Goal: Task Accomplishment & Management: Use online tool/utility

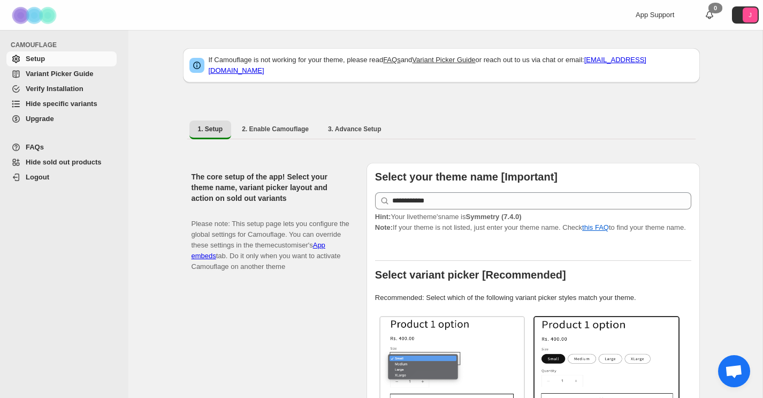
click at [75, 105] on span "Hide specific variants" at bounding box center [62, 104] width 72 height 8
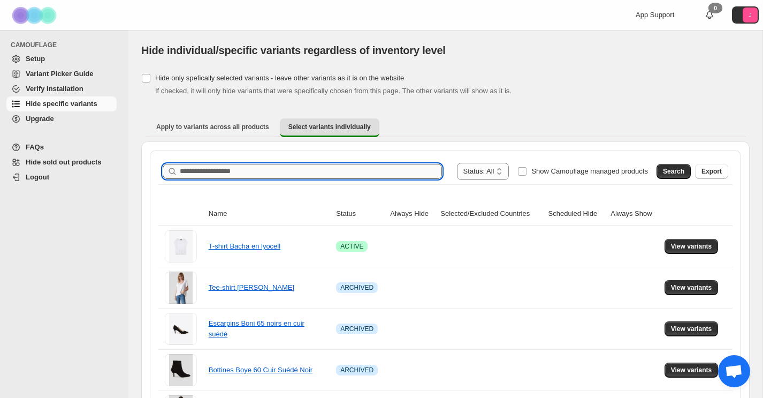
click at [255, 169] on input "Search product name" at bounding box center [311, 171] width 262 height 15
type input "*****"
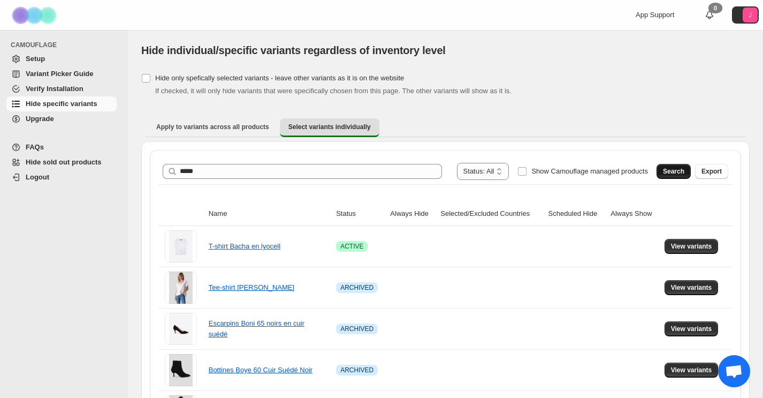
click at [667, 171] on span "Search" at bounding box center [673, 171] width 21 height 9
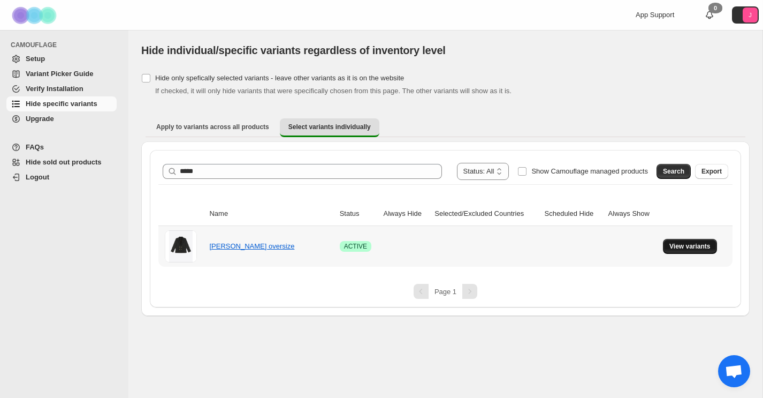
click at [680, 247] on span "View variants" at bounding box center [689, 246] width 41 height 9
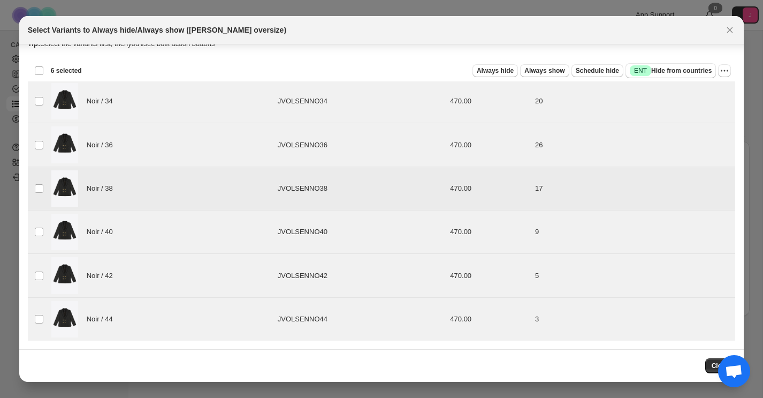
scroll to position [14, 0]
click at [727, 70] on icon "More actions" at bounding box center [724, 70] width 11 height 11
click at [660, 93] on span "Undo always hide" at bounding box center [674, 92] width 55 height 8
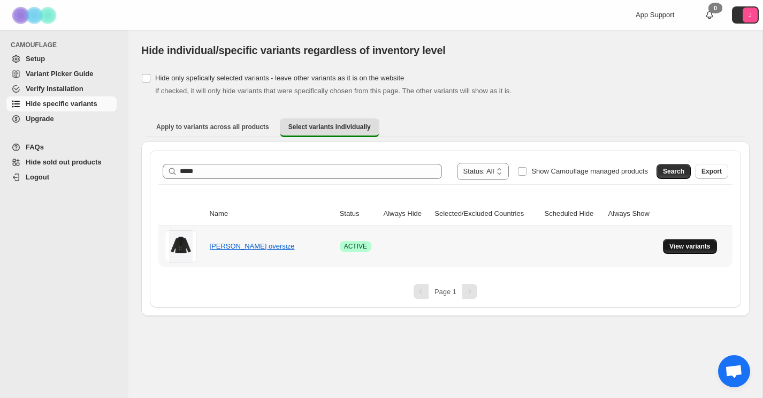
click at [674, 245] on span "View variants" at bounding box center [689, 246] width 41 height 9
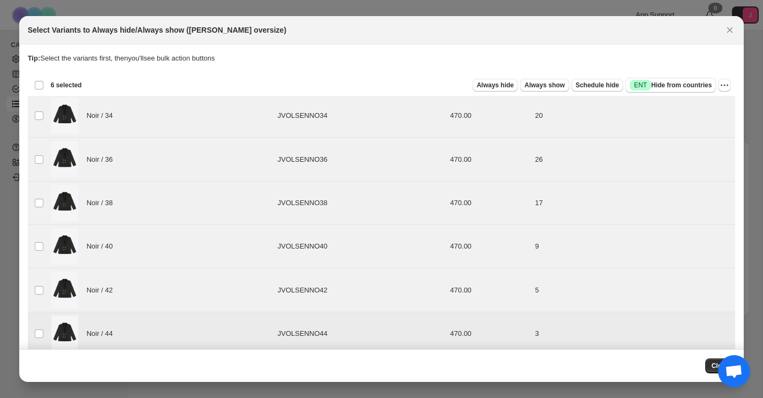
scroll to position [0, 0]
drag, startPoint x: 714, startPoint y: 368, endPoint x: 715, endPoint y: 133, distance: 235.4
click at [715, 131] on div "Select Variants to Always hide/Always show (Blazer Olsen oversize) Tip: Select …" at bounding box center [381, 198] width 725 height 365
click at [727, 87] on icon "More actions" at bounding box center [724, 85] width 11 height 11
click at [701, 105] on span "Undo always hide" at bounding box center [686, 106] width 78 height 11
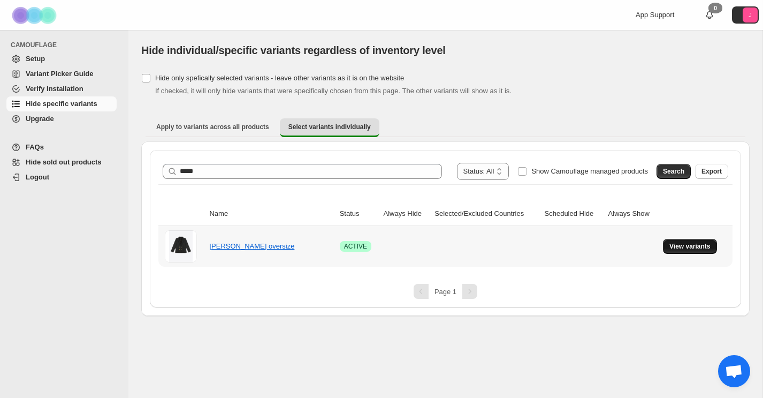
click at [690, 249] on span "View variants" at bounding box center [689, 246] width 41 height 9
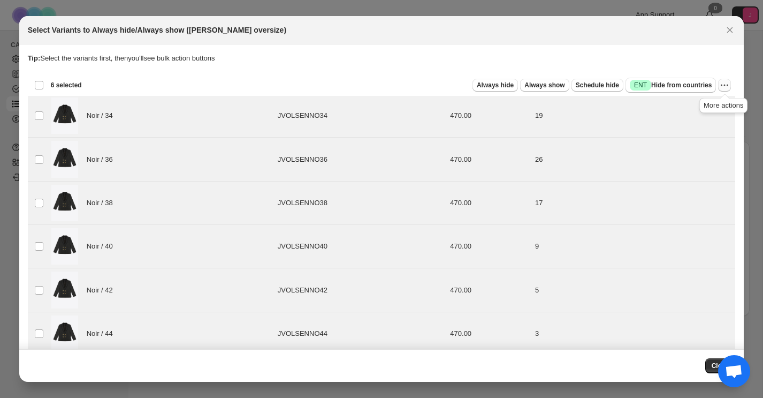
click at [727, 84] on icon "More actions" at bounding box center [724, 85] width 11 height 11
click at [492, 81] on button "Always hide" at bounding box center [494, 85] width 45 height 13
